Goal: Information Seeking & Learning: Learn about a topic

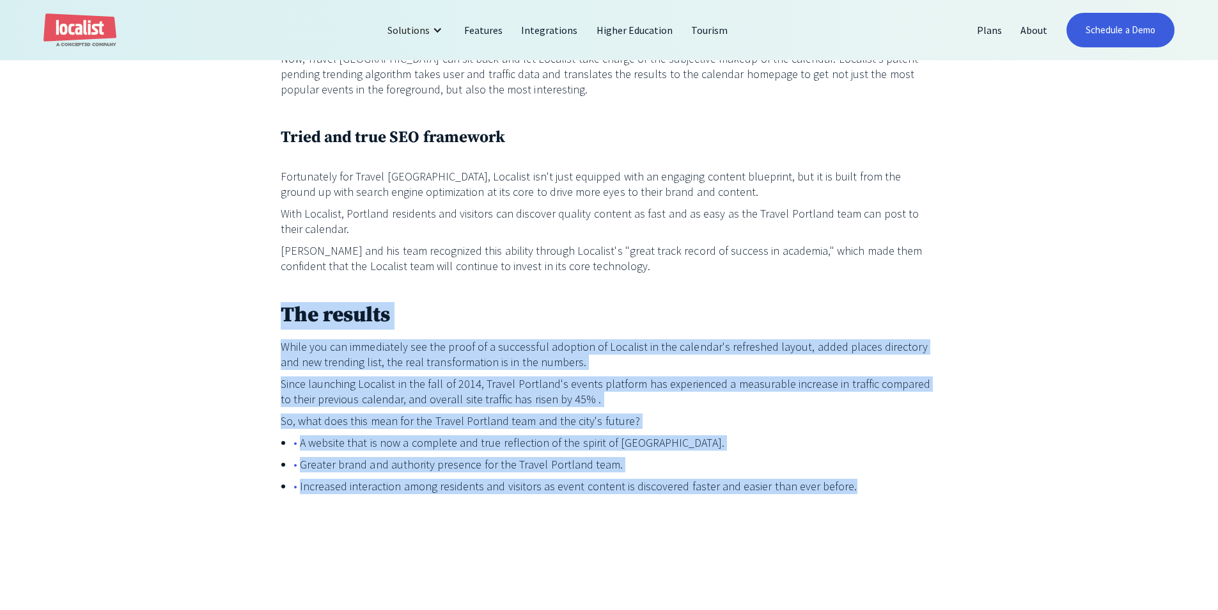
drag, startPoint x: 471, startPoint y: 477, endPoint x: 106, endPoint y: 265, distance: 421.3
drag, startPoint x: 106, startPoint y: 265, endPoint x: 993, endPoint y: 453, distance: 906.9
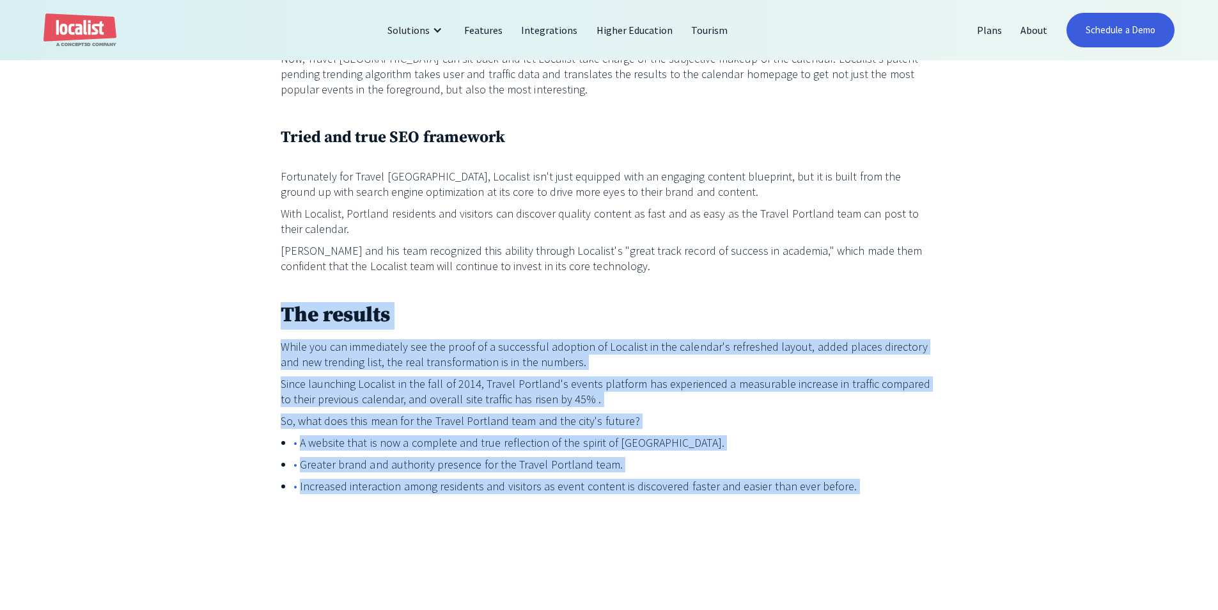
drag, startPoint x: 547, startPoint y: 257, endPoint x: 633, endPoint y: 491, distance: 248.7
drag, startPoint x: 633, startPoint y: 491, endPoint x: 569, endPoint y: 255, distance: 244.4
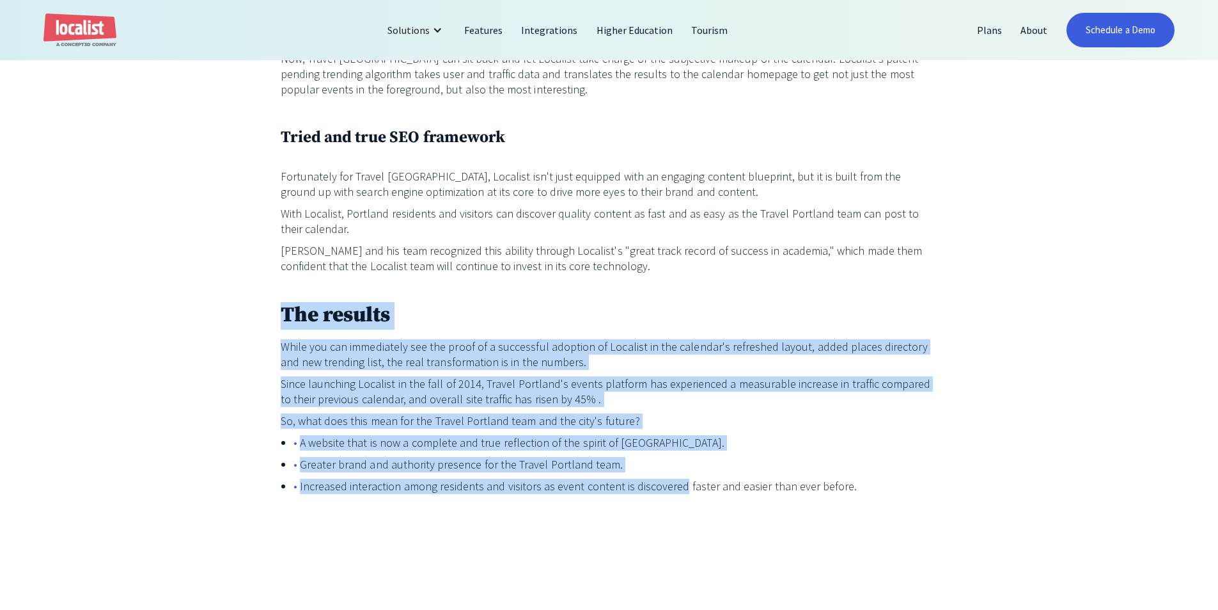
click at [569, 280] on p "‍" at bounding box center [610, 287] width 658 height 15
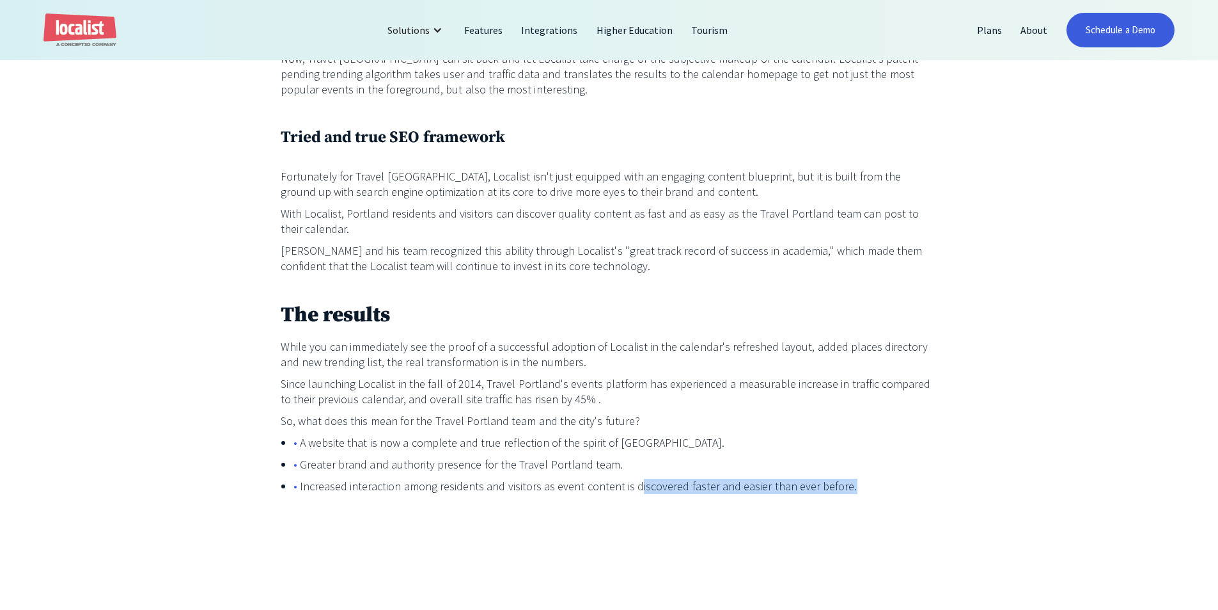
drag, startPoint x: 630, startPoint y: 455, endPoint x: 916, endPoint y: 452, distance: 285.9
click at [916, 478] on li "Increased interaction among residents and visitors as event content is discover…" at bounding box center [616, 485] width 645 height 15
drag, startPoint x: 916, startPoint y: 452, endPoint x: 624, endPoint y: 448, distance: 291.7
click at [624, 478] on li "Increased interaction among residents and visitors as event content is discover…" at bounding box center [616, 485] width 645 height 15
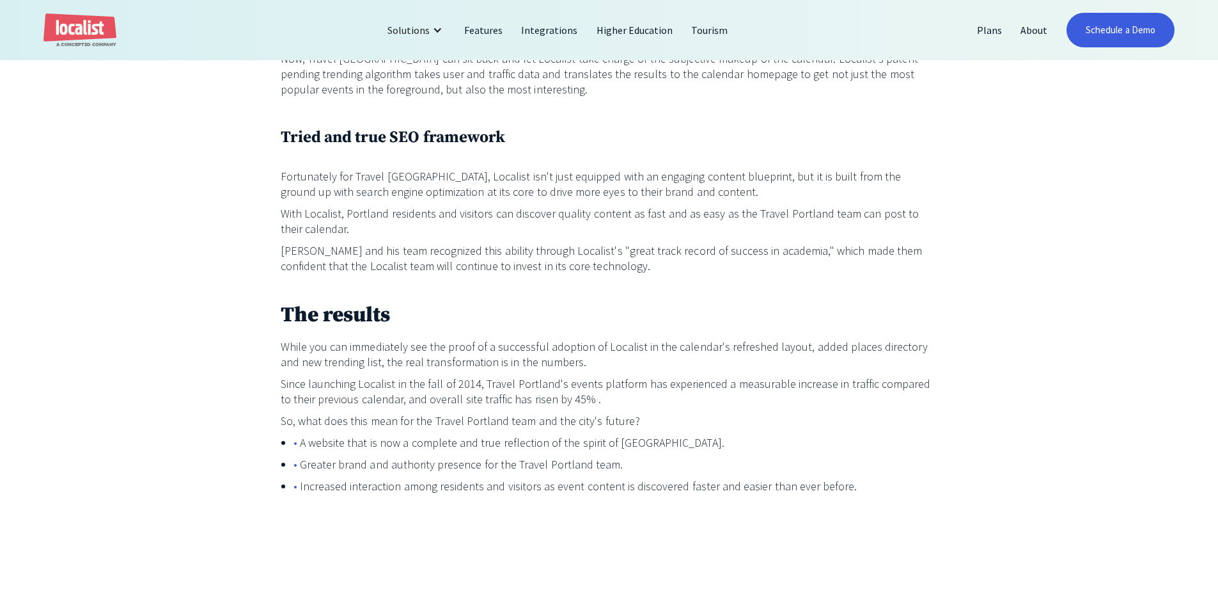
click at [682, 376] on p "Since launching Localist in the fall of 2014, Travel Portland's events platform…" at bounding box center [610, 391] width 658 height 31
click at [574, 302] on h2 "The results" at bounding box center [610, 316] width 658 height 28
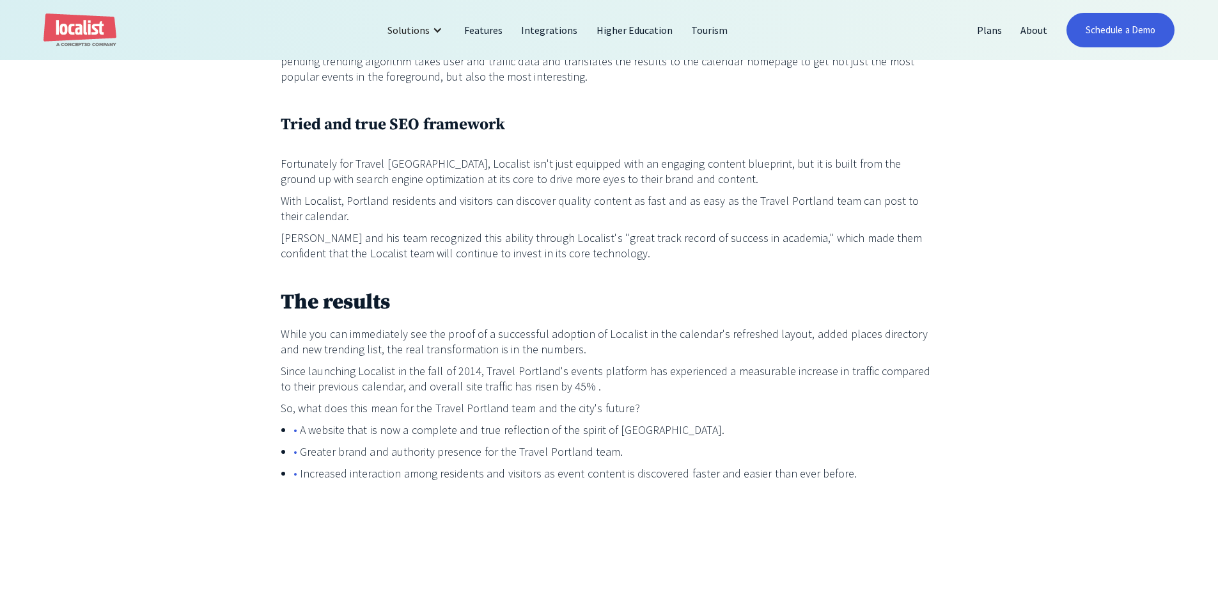
scroll to position [1682, 0]
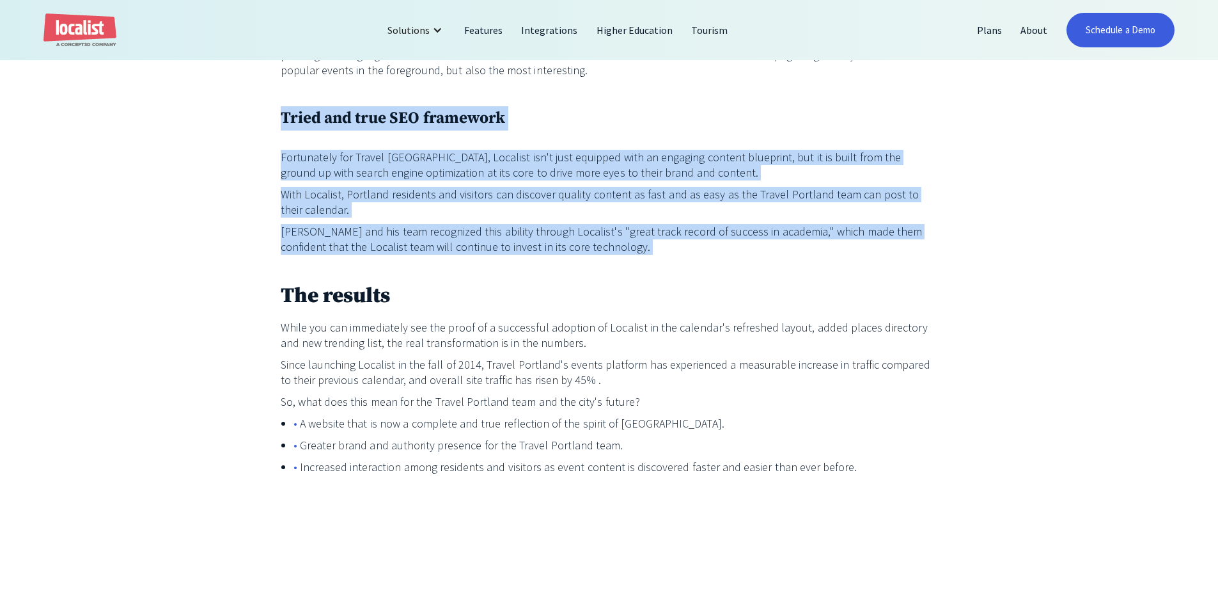
drag, startPoint x: 452, startPoint y: 180, endPoint x: 197, endPoint y: 73, distance: 276.9
drag, startPoint x: 197, startPoint y: 73, endPoint x: 594, endPoint y: 223, distance: 424.7
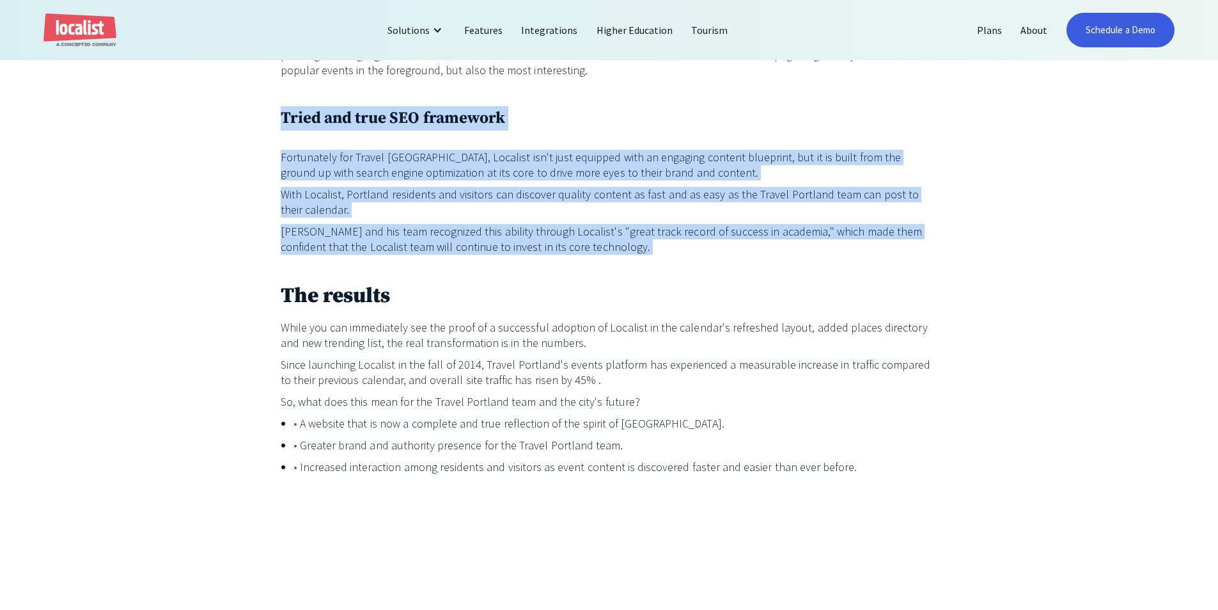
click at [594, 224] on p "[PERSON_NAME] and his team recognized this ability through Localist's "great tr…" at bounding box center [610, 239] width 658 height 31
drag, startPoint x: 255, startPoint y: 88, endPoint x: 640, endPoint y: 225, distance: 408.4
drag, startPoint x: 640, startPoint y: 225, endPoint x: 200, endPoint y: 84, distance: 461.4
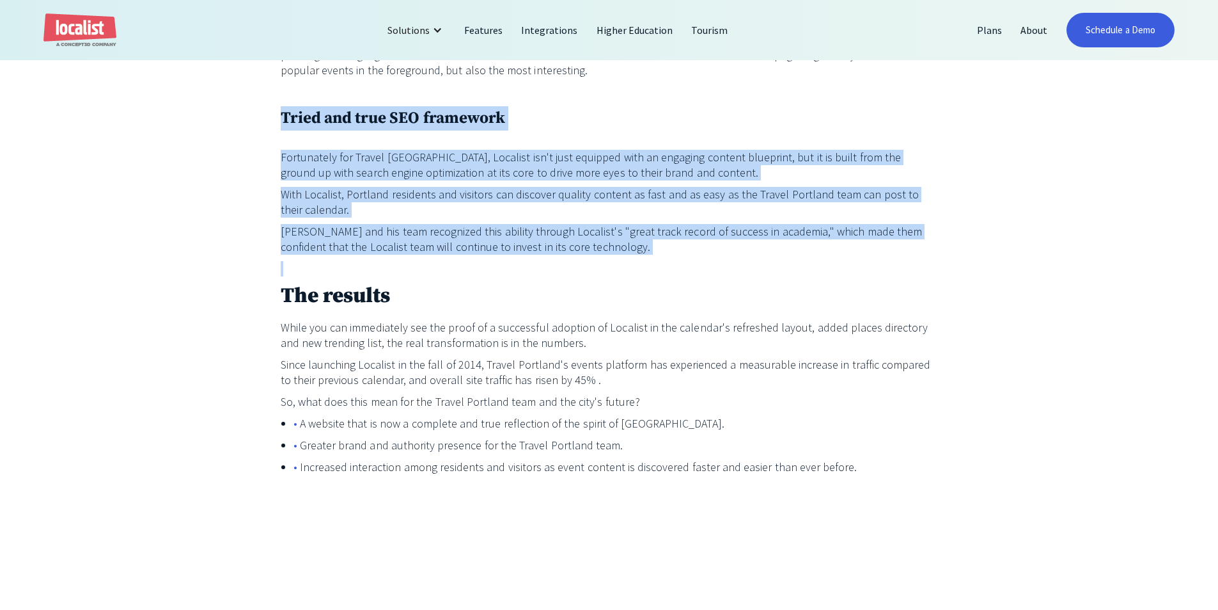
click at [585, 187] on p "With Localist, Portland residents and visitors can discover quality content as …" at bounding box center [610, 202] width 658 height 31
click at [582, 187] on p "With Localist, Portland residents and visitors can discover quality content as …" at bounding box center [610, 202] width 658 height 31
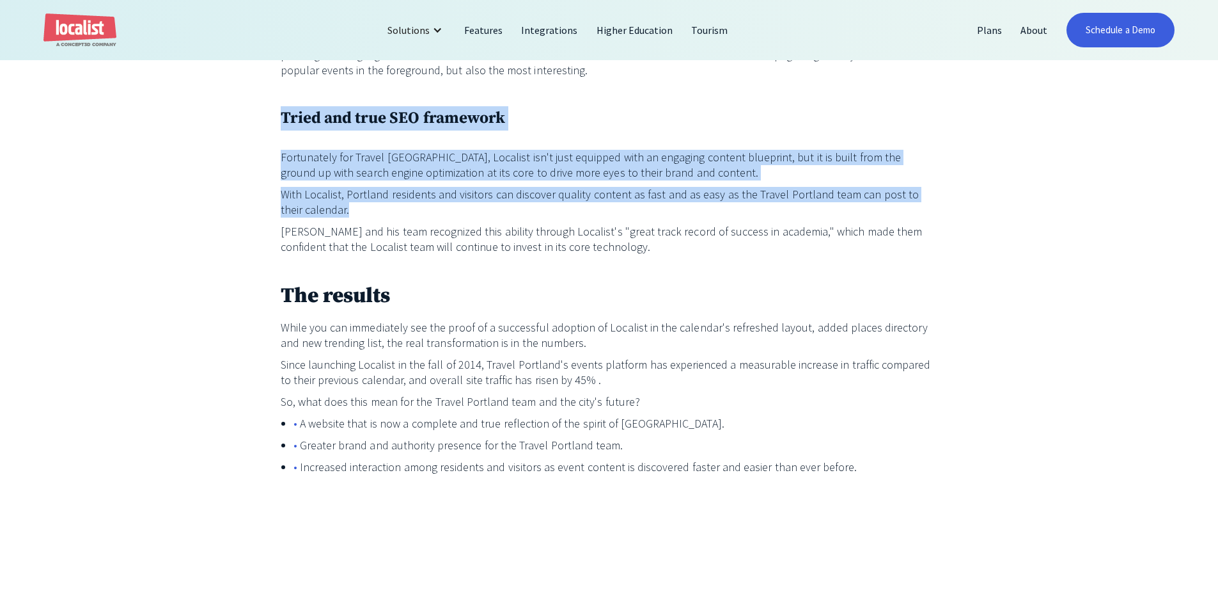
drag, startPoint x: 582, startPoint y: 177, endPoint x: 249, endPoint y: 83, distance: 346.4
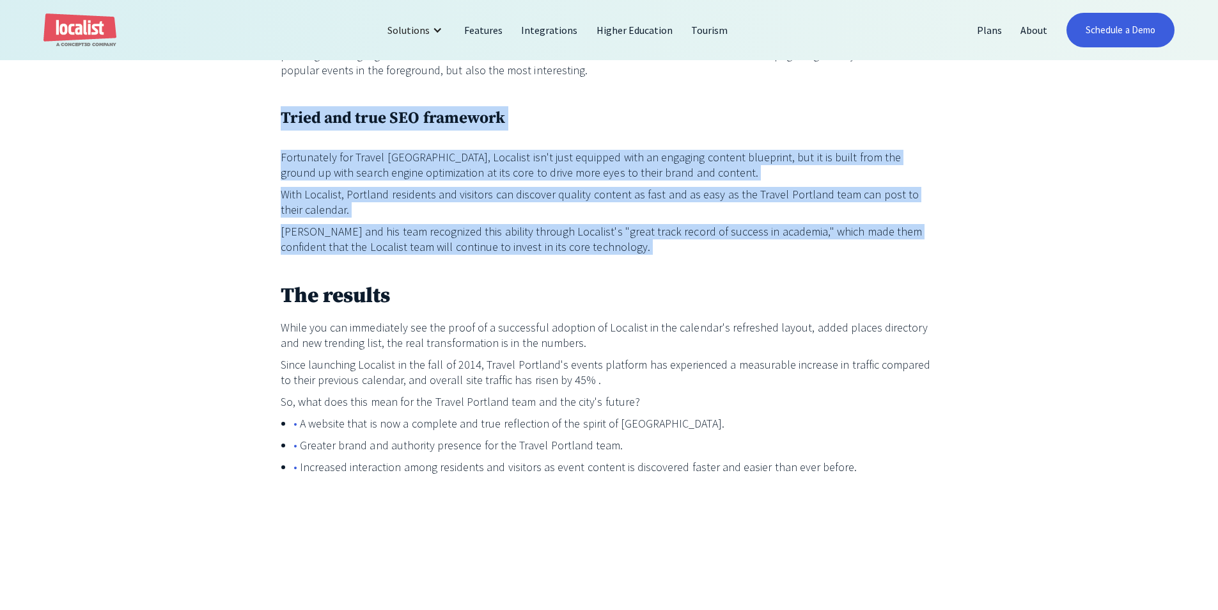
drag, startPoint x: 253, startPoint y: 82, endPoint x: 652, endPoint y: 242, distance: 429.4
click at [652, 261] on p "‍" at bounding box center [610, 268] width 658 height 15
drag, startPoint x: 652, startPoint y: 242, endPoint x: 251, endPoint y: 76, distance: 433.3
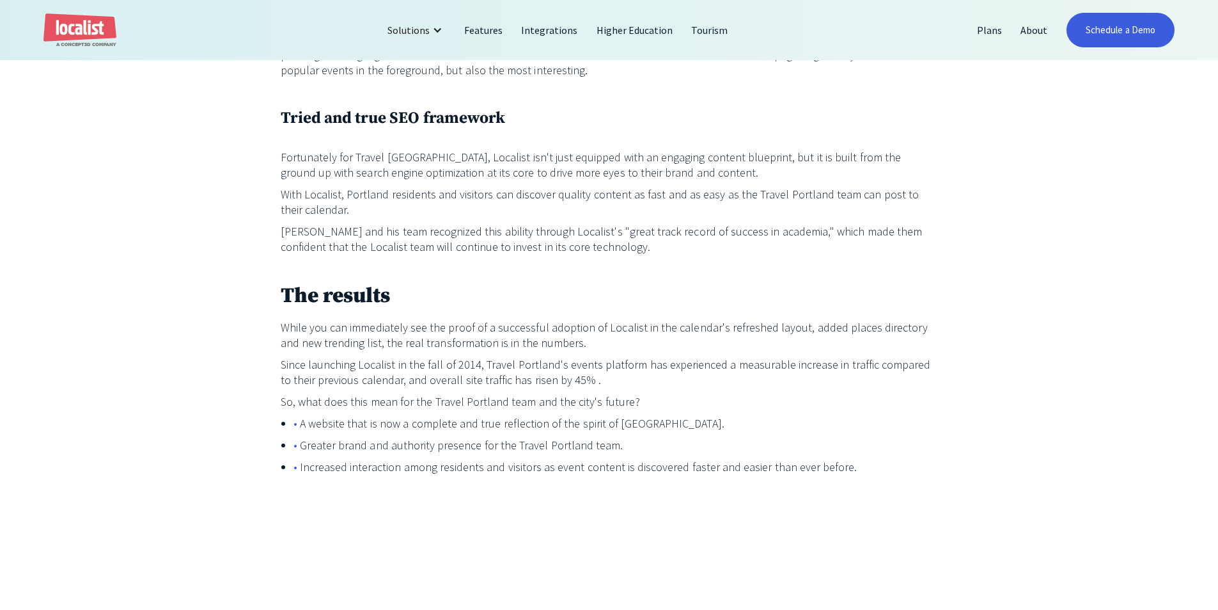
click at [514, 283] on h2 "The results" at bounding box center [610, 297] width 658 height 28
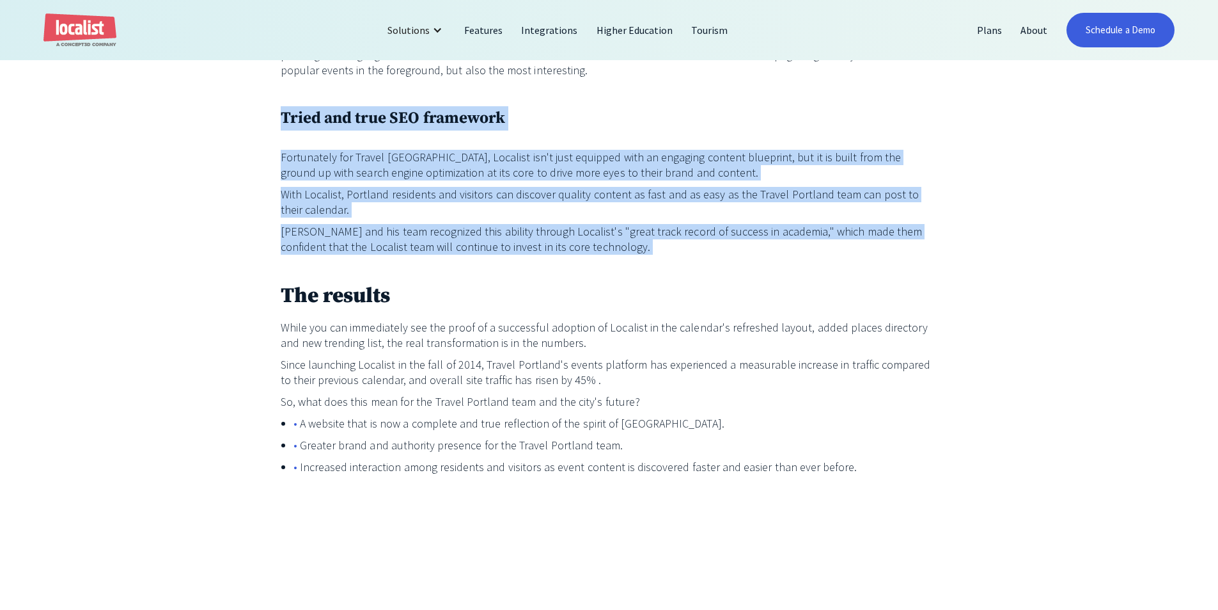
drag, startPoint x: 255, startPoint y: 86, endPoint x: 603, endPoint y: 228, distance: 375.5
drag, startPoint x: 603, startPoint y: 228, endPoint x: 278, endPoint y: 79, distance: 357.5
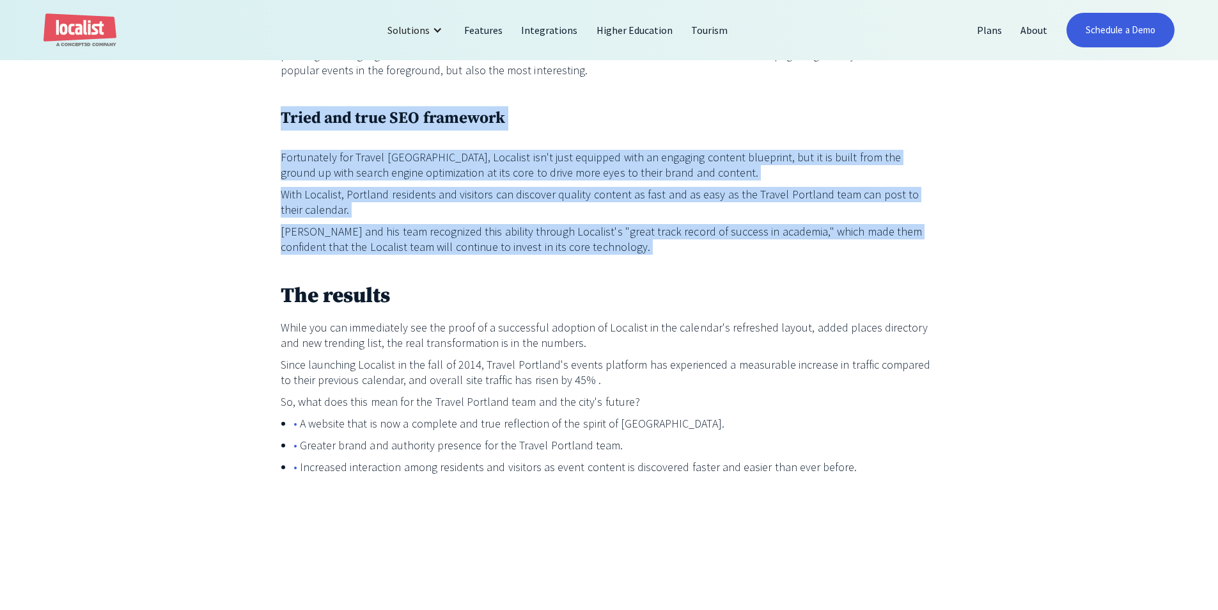
click at [599, 187] on p "With Localist, Portland residents and visitors can discover quality content as …" at bounding box center [610, 202] width 658 height 31
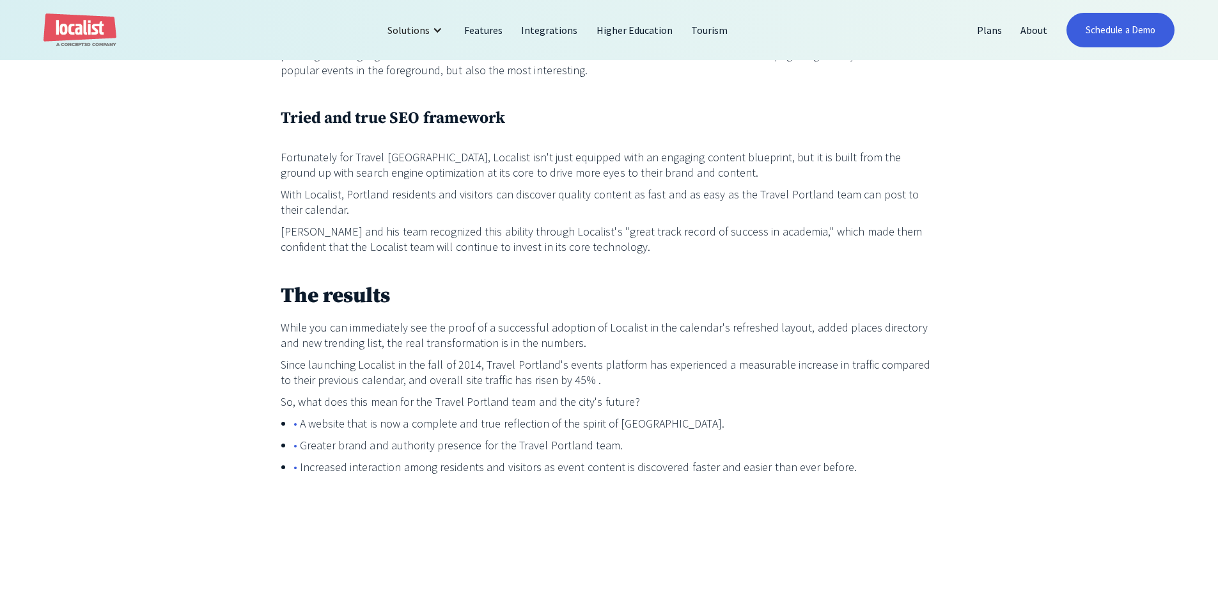
click at [592, 150] on p "Fortunately for Travel [GEOGRAPHIC_DATA], Localist isn't just equipped with an …" at bounding box center [610, 165] width 658 height 31
click at [588, 187] on p "With Localist, Portland residents and visitors can discover quality content as …" at bounding box center [610, 202] width 658 height 31
click at [587, 187] on p "With Localist, Portland residents and visitors can discover quality content as …" at bounding box center [610, 202] width 658 height 31
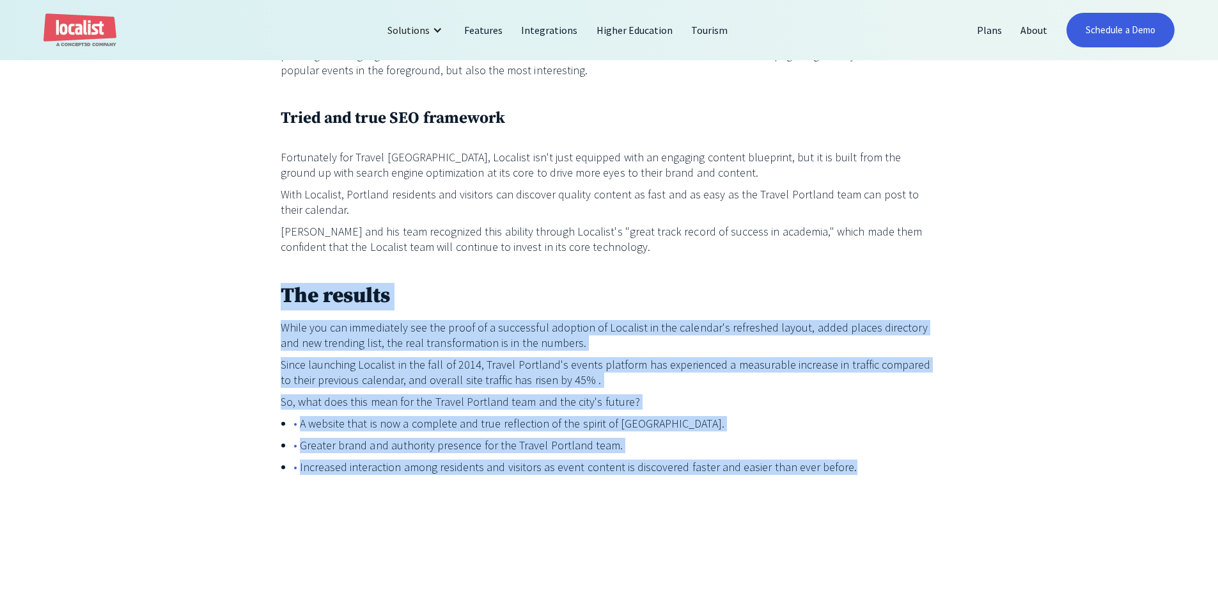
drag, startPoint x: 232, startPoint y: 271, endPoint x: 904, endPoint y: 428, distance: 690.4
click at [904, 459] on li "Increased interaction among residents and visitors as event content is discover…" at bounding box center [616, 466] width 645 height 15
drag, startPoint x: 904, startPoint y: 428, endPoint x: 215, endPoint y: 258, distance: 709.6
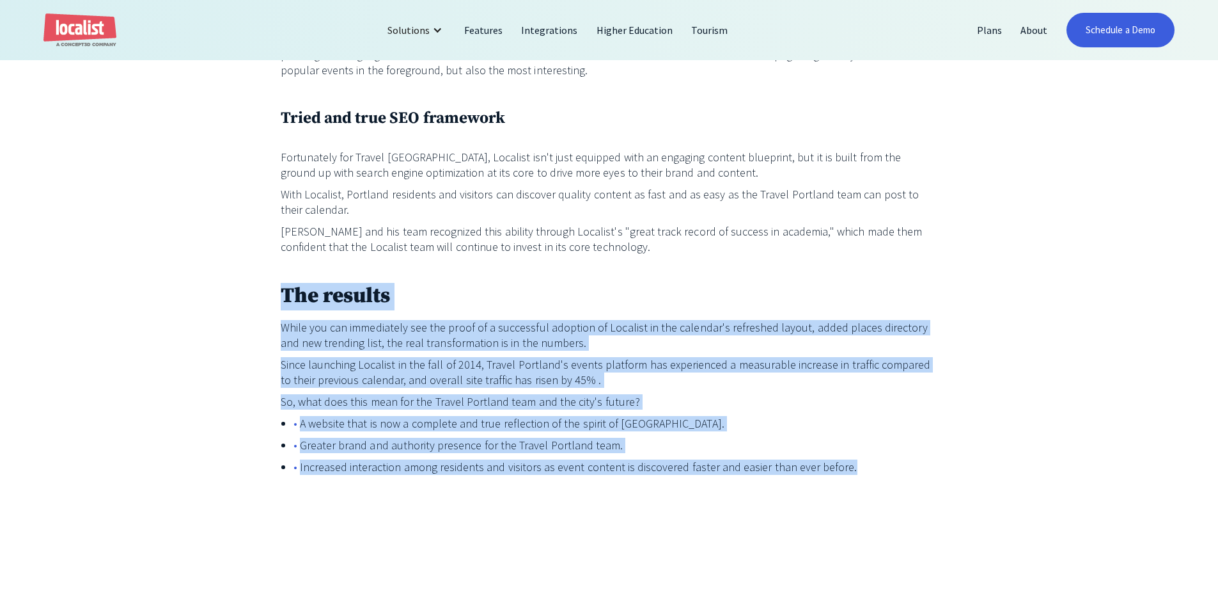
drag, startPoint x: 554, startPoint y: 230, endPoint x: 587, endPoint y: 466, distance: 238.4
drag, startPoint x: 587, startPoint y: 466, endPoint x: 553, endPoint y: 228, distance: 240.4
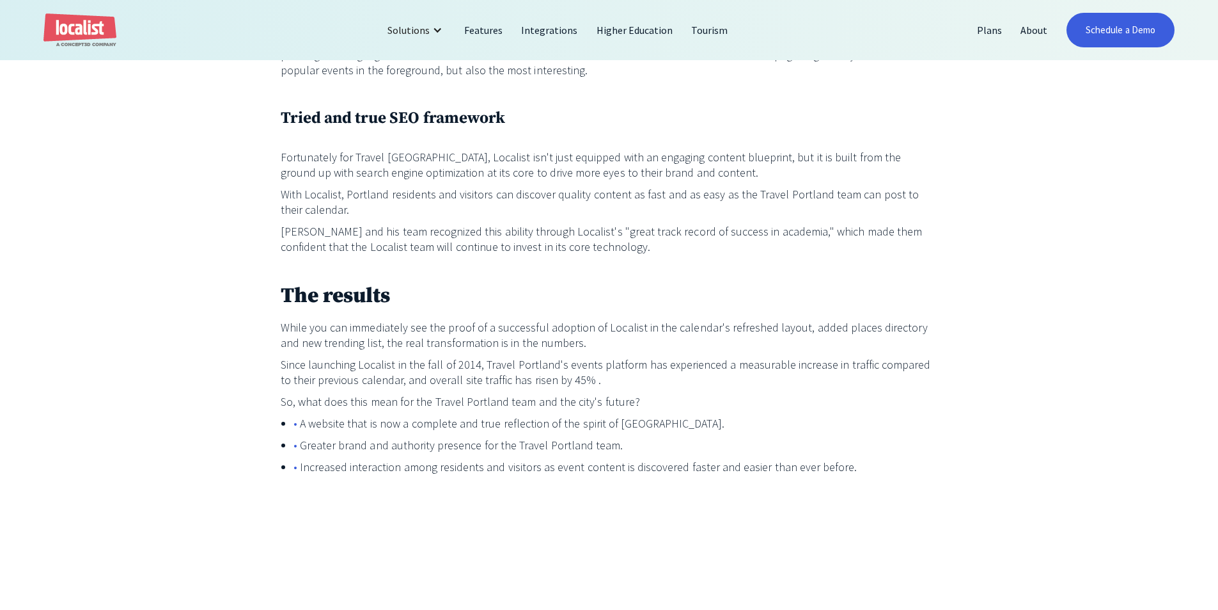
click at [903, 437] on li "Greater brand and authority presence for the Travel Portland team." at bounding box center [616, 444] width 645 height 15
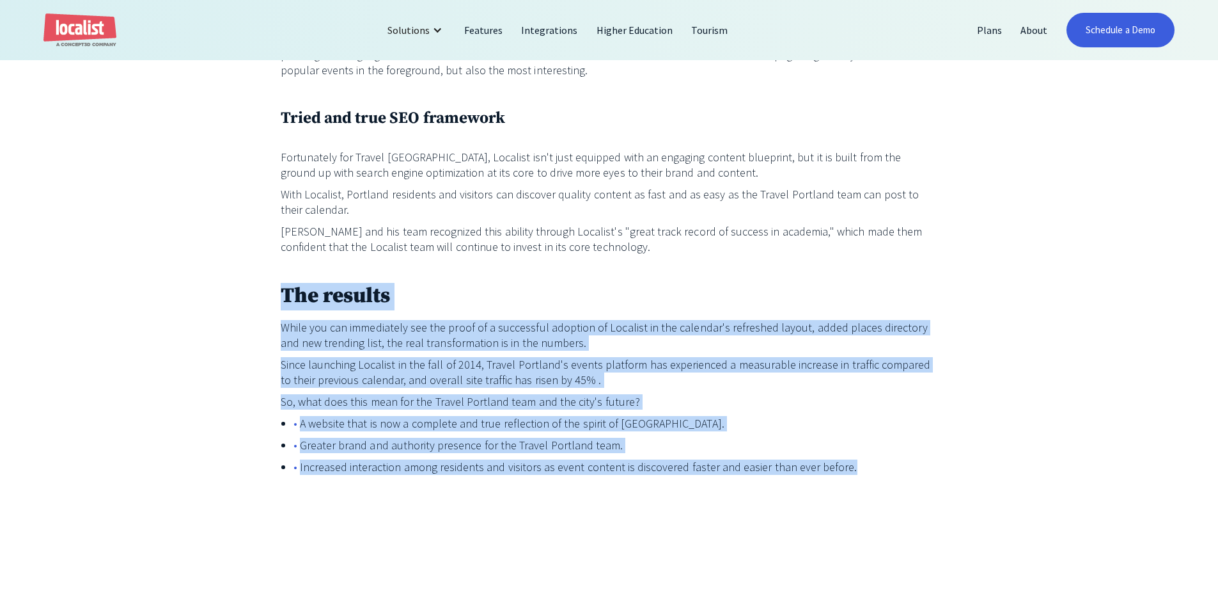
drag, startPoint x: 853, startPoint y: 445, endPoint x: 233, endPoint y: 253, distance: 649.4
drag, startPoint x: 233, startPoint y: 253, endPoint x: 879, endPoint y: 443, distance: 673.2
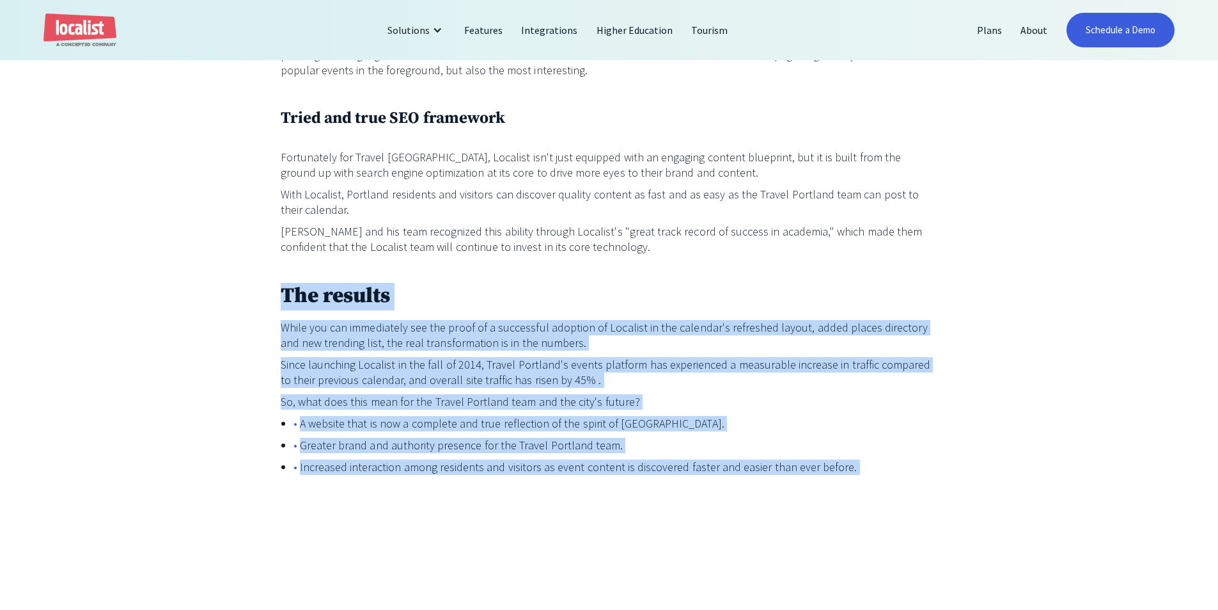
click at [681, 394] on p "So, what does this mean for the Travel Portland team and the city's future?" at bounding box center [610, 401] width 658 height 15
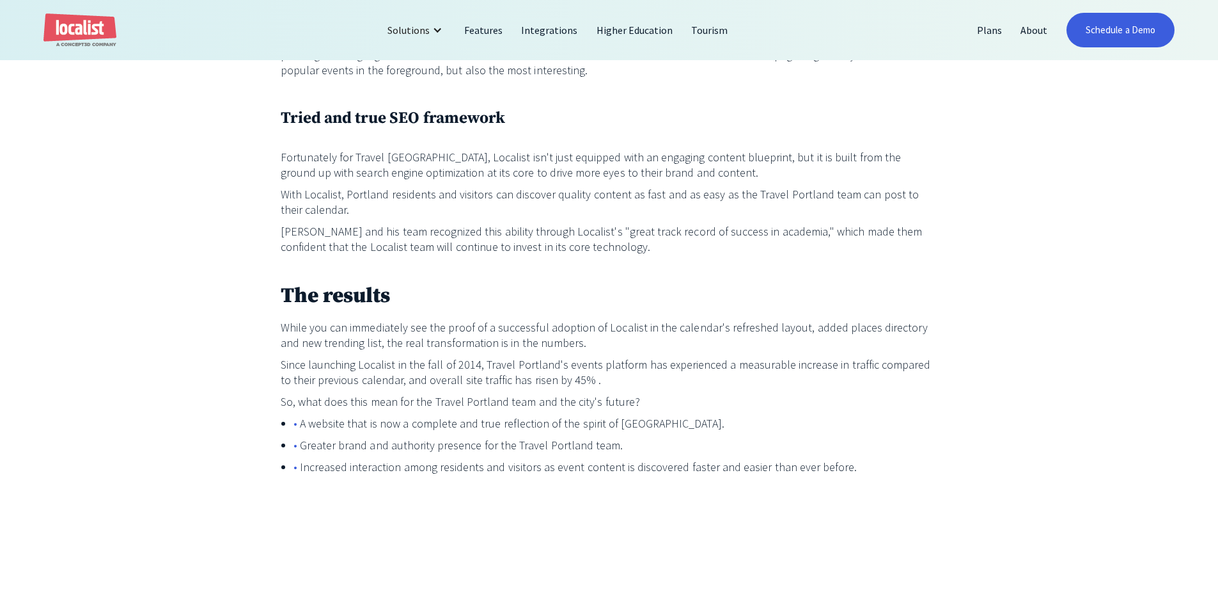
click at [681, 394] on p "So, what does this mean for the Travel Portland team and the city's future?" at bounding box center [610, 401] width 658 height 15
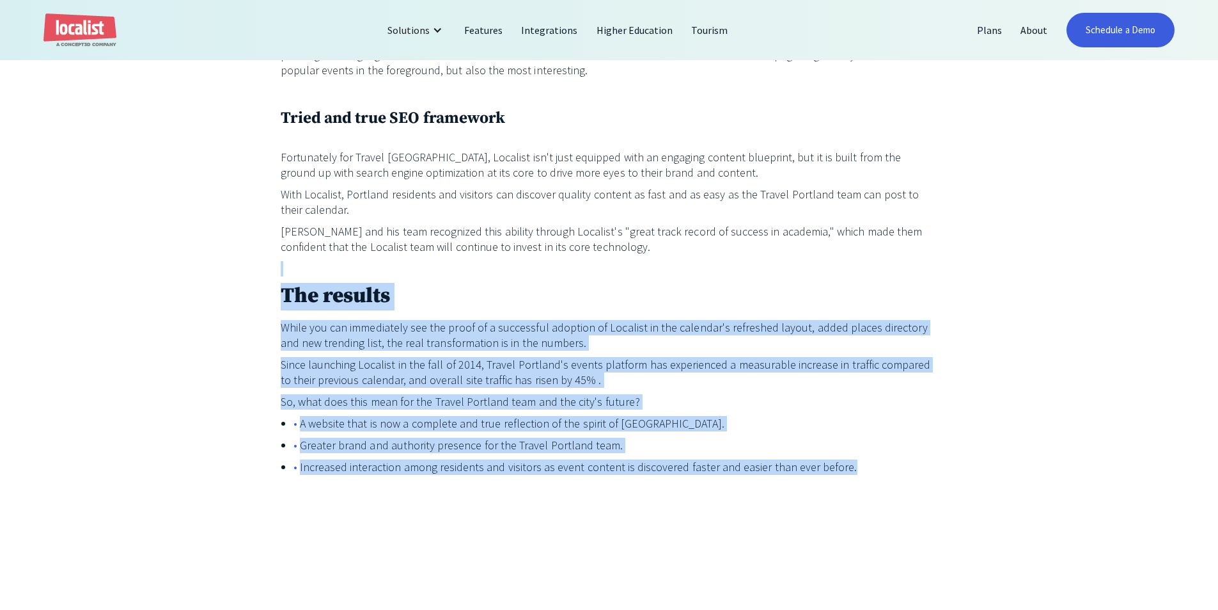
drag, startPoint x: 258, startPoint y: 242, endPoint x: 906, endPoint y: 480, distance: 690.6
drag, startPoint x: 905, startPoint y: 478, endPoint x: 217, endPoint y: 261, distance: 721.8
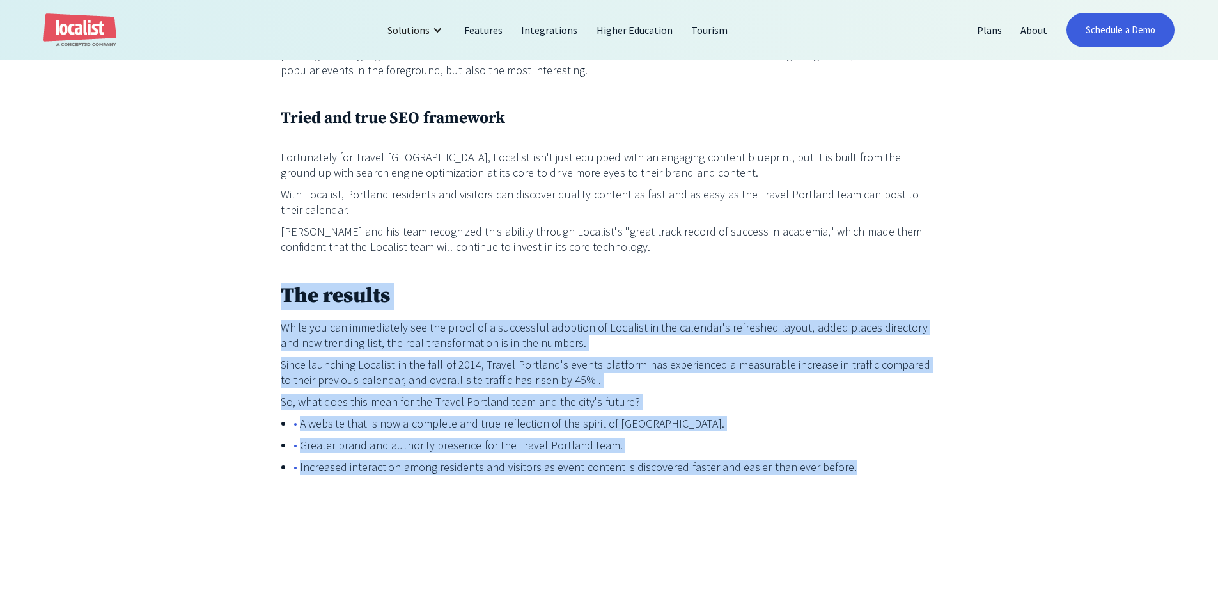
drag, startPoint x: 222, startPoint y: 262, endPoint x: 933, endPoint y: 435, distance: 731.4
click at [933, 459] on li "Increased interaction among residents and visitors as event content is discover…" at bounding box center [616, 466] width 645 height 15
drag, startPoint x: 933, startPoint y: 435, endPoint x: 141, endPoint y: 253, distance: 811.9
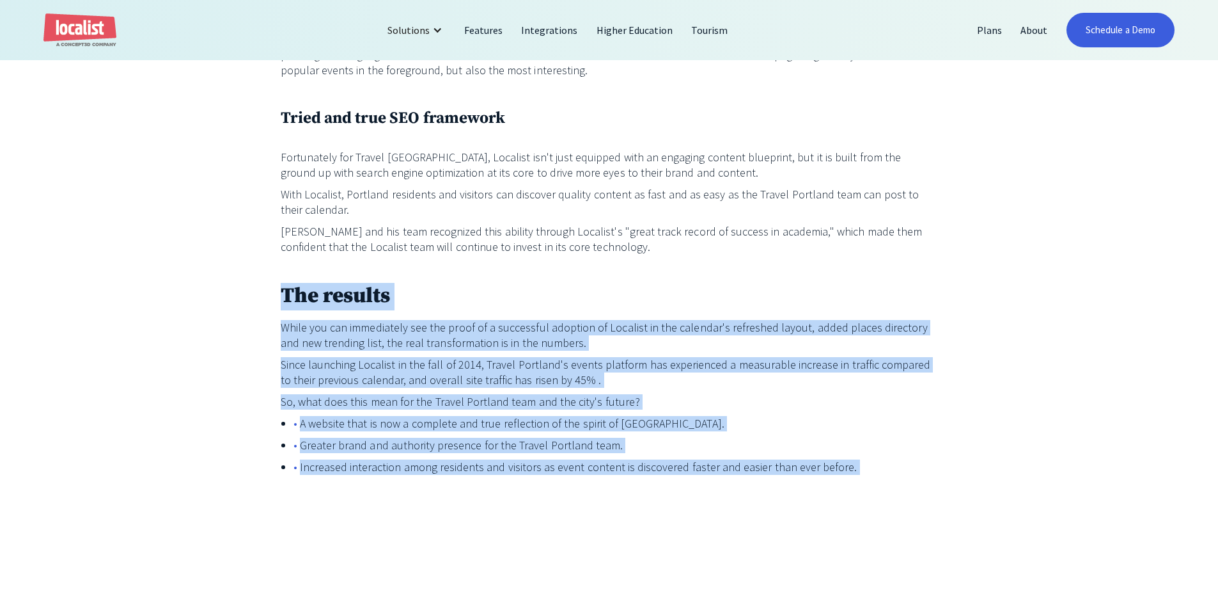
click at [565, 320] on p "While you can immediately see the proof of a successful adoption of Localist in…" at bounding box center [610, 335] width 658 height 31
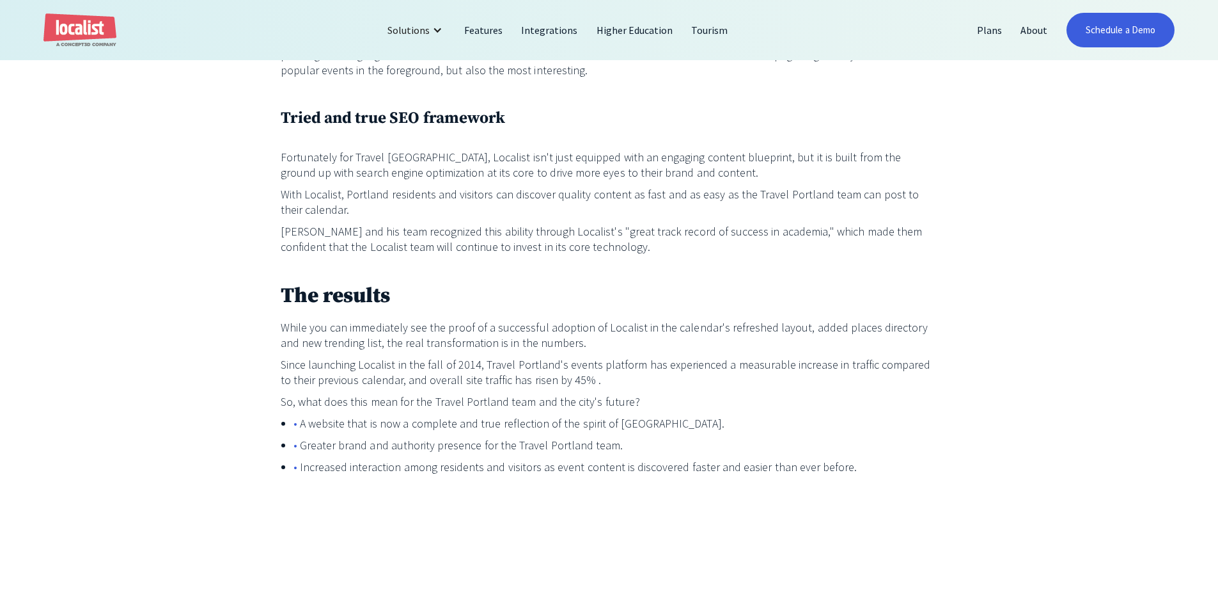
click at [558, 283] on h2 "The results" at bounding box center [610, 297] width 658 height 28
click at [694, 416] on li "A website that is now a complete and true reflection of the spirit of [GEOGRAPH…" at bounding box center [616, 423] width 645 height 15
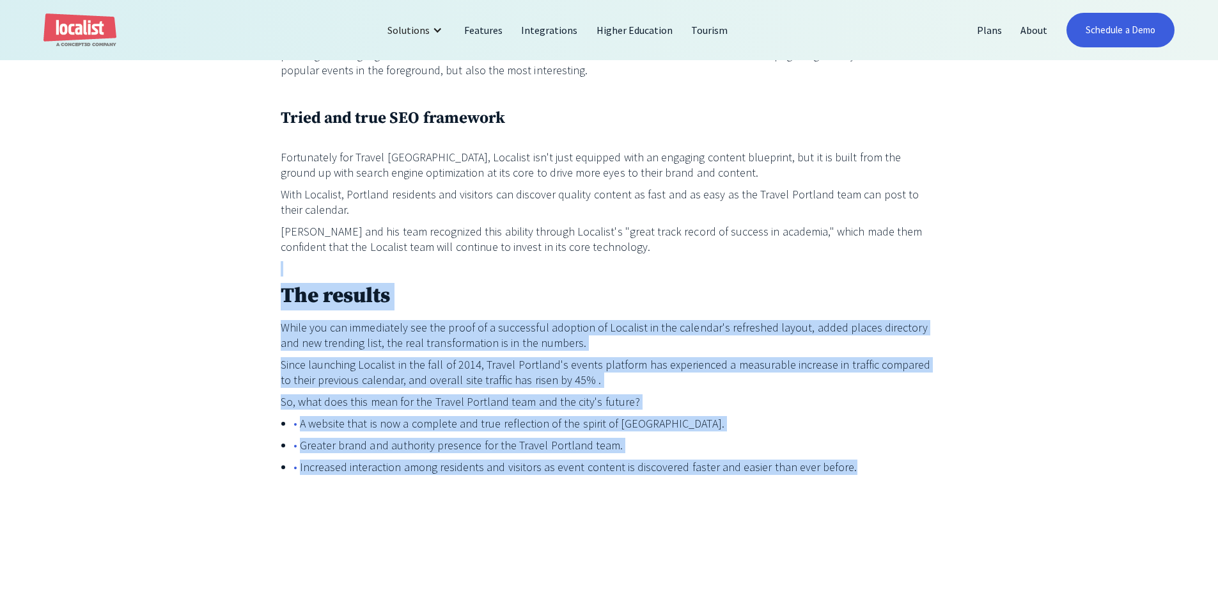
drag, startPoint x: 223, startPoint y: 235, endPoint x: 892, endPoint y: 435, distance: 697.6
click at [892, 459] on li "Increased interaction among residents and visitors as event content is discover…" at bounding box center [616, 466] width 645 height 15
drag, startPoint x: 892, startPoint y: 435, endPoint x: 224, endPoint y: 254, distance: 691.9
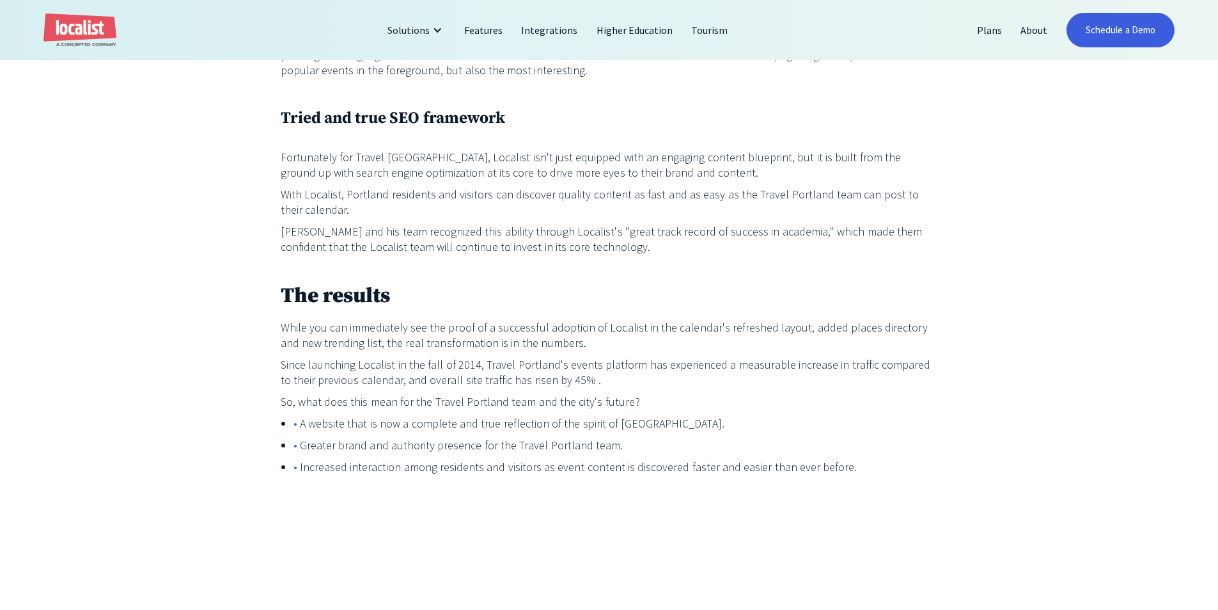
drag, startPoint x: 260, startPoint y: 241, endPoint x: 445, endPoint y: 280, distance: 188.8
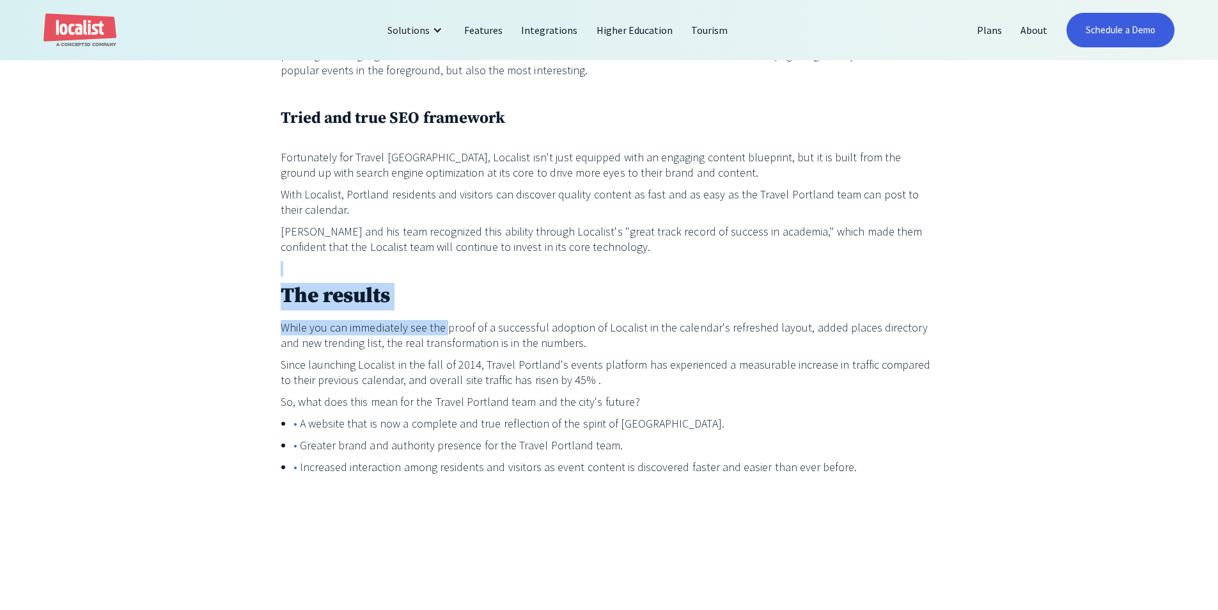
click at [450, 283] on h2 "The results" at bounding box center [610, 297] width 658 height 28
drag, startPoint x: 450, startPoint y: 271, endPoint x: 220, endPoint y: 242, distance: 232.1
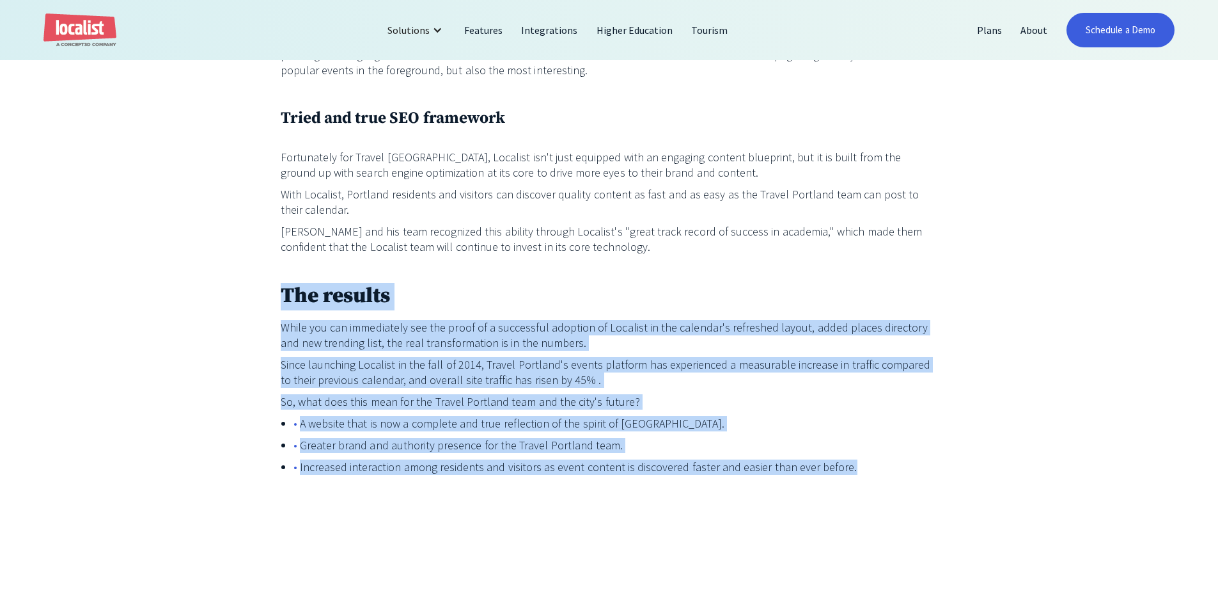
drag, startPoint x: 243, startPoint y: 255, endPoint x: 1013, endPoint y: 435, distance: 790.2
drag, startPoint x: 1013, startPoint y: 435, endPoint x: 244, endPoint y: 243, distance: 792.4
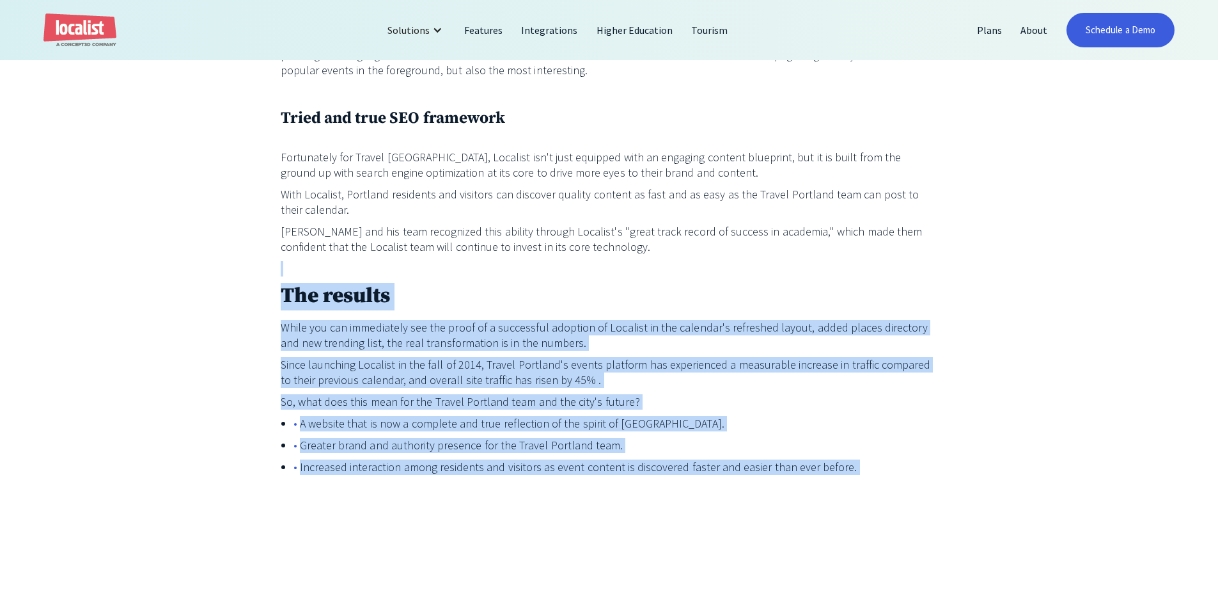
drag, startPoint x: 782, startPoint y: 453, endPoint x: 232, endPoint y: 254, distance: 584.6
